Goal: Task Accomplishment & Management: Use online tool/utility

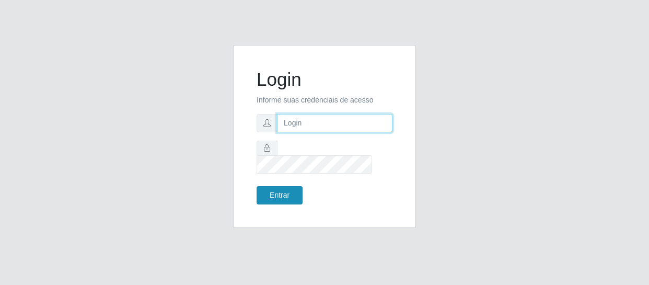
type input "[EMAIL_ADDRESS][DOMAIN_NAME]"
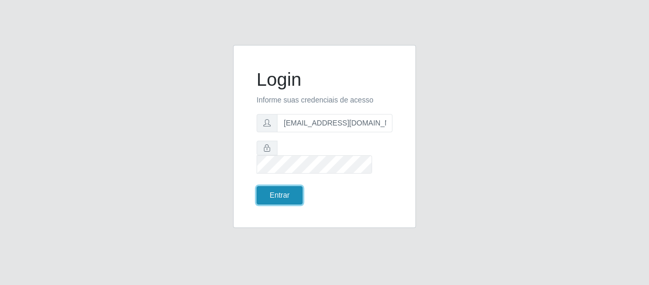
click at [284, 186] on button "Entrar" at bounding box center [280, 195] width 46 height 18
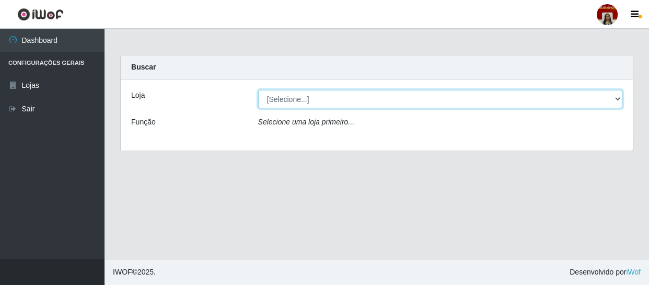
click at [283, 102] on select "[Selecione...] Mar Vermelho - Loja 04" at bounding box center [440, 99] width 365 height 18
select select "251"
click at [258, 90] on select "[Selecione...] Mar Vermelho - Loja 04" at bounding box center [440, 99] width 365 height 18
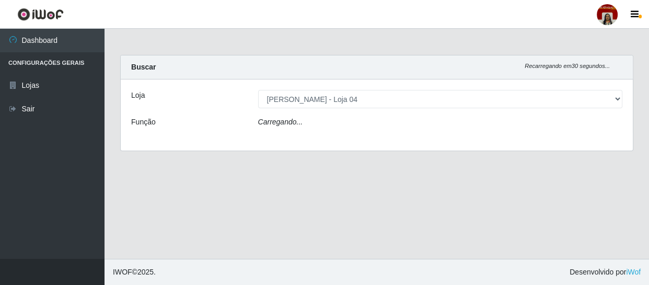
click at [286, 118] on icon "Carregando..." at bounding box center [280, 122] width 45 height 8
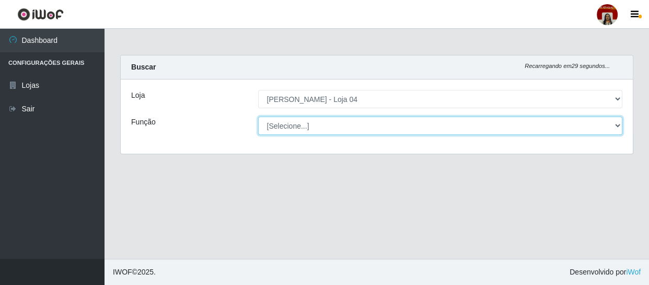
click at [296, 122] on select "[Selecione...] ASG ASG + ASG ++ Auxiliar de Depósito Auxiliar de Depósito + Aux…" at bounding box center [440, 126] width 365 height 18
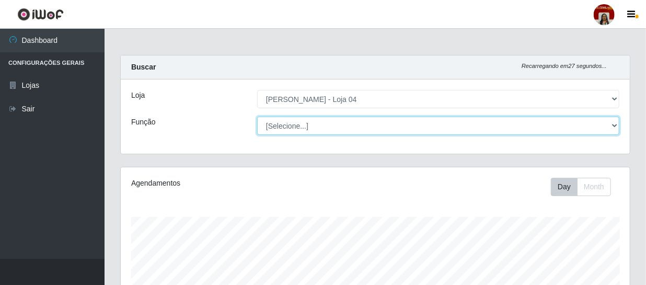
scroll to position [217, 509]
click at [257, 117] on select "[Selecione...] ASG ASG + ASG ++ Auxiliar de Depósito Auxiliar de Depósito + Aux…" at bounding box center [438, 126] width 362 height 18
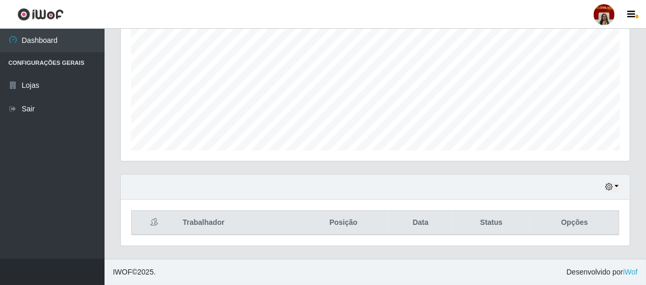
scroll to position [223, 0]
drag, startPoint x: 643, startPoint y: 188, endPoint x: 644, endPoint y: 214, distance: 26.1
click at [637, 225] on div "Carregando... Buscar Recarregando em 24 segundos... Loja [Selecione...] Mar Ver…" at bounding box center [376, 45] width 542 height 427
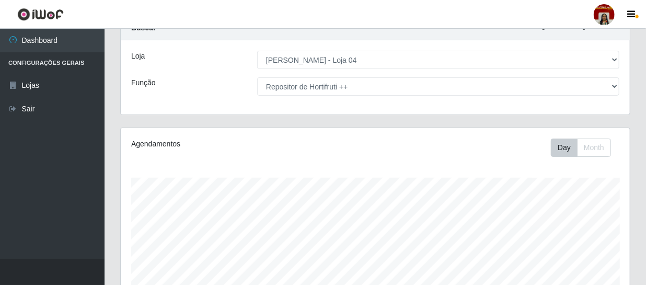
scroll to position [37, 0]
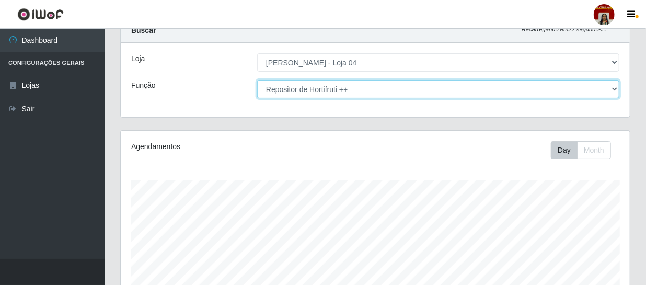
click at [314, 83] on select "[Selecione...] ASG ASG + ASG ++ Auxiliar de Depósito Auxiliar de Depósito + Aux…" at bounding box center [438, 89] width 362 height 18
select select "22"
click at [257, 80] on select "[Selecione...] ASG ASG + ASG ++ Auxiliar de Depósito Auxiliar de Depósito + Aux…" at bounding box center [438, 89] width 362 height 18
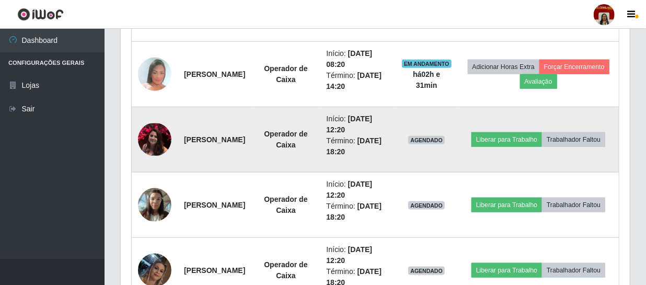
scroll to position [508, 0]
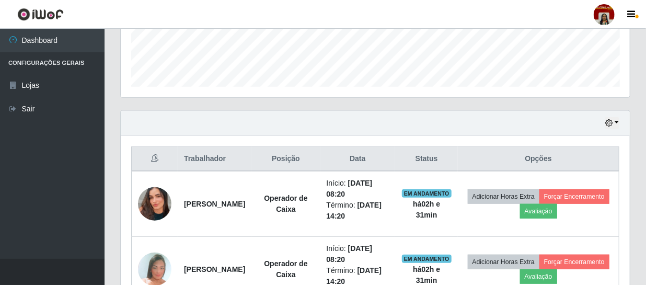
scroll to position [283, 0]
